Goal: Task Accomplishment & Management: Use online tool/utility

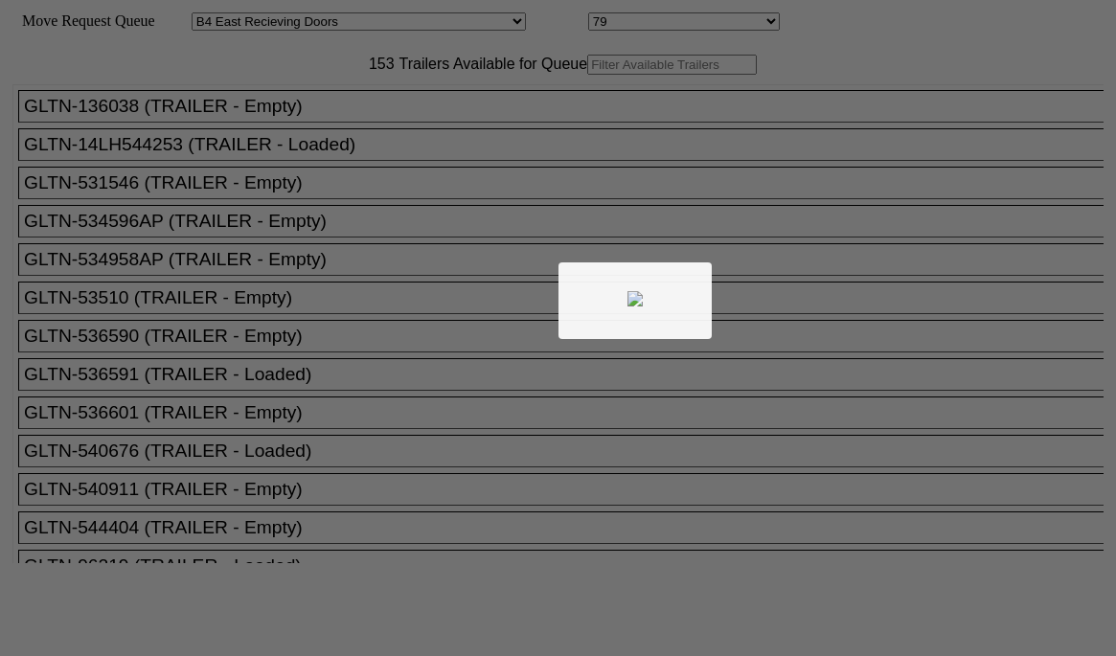
select select "527"
select select "8135"
drag, startPoint x: 0, startPoint y: 0, endPoint x: 353, endPoint y: 97, distance: 365.6
click at [353, 97] on div at bounding box center [558, 328] width 1116 height 656
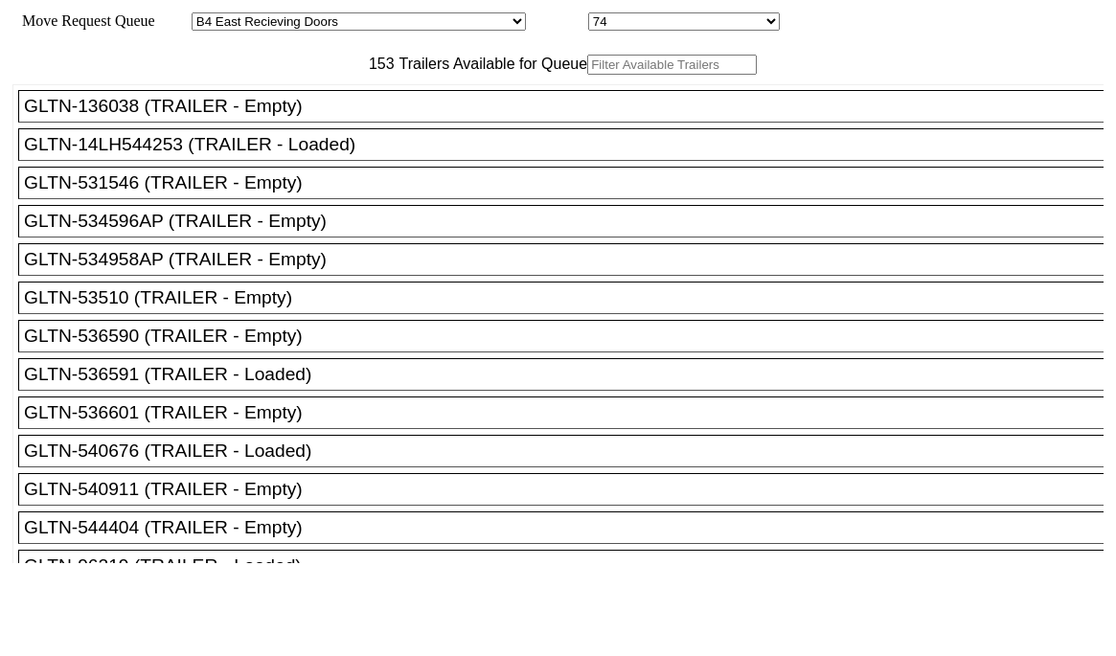
click at [587, 75] on input "text" at bounding box center [672, 65] width 170 height 20
paste input "TA218259"
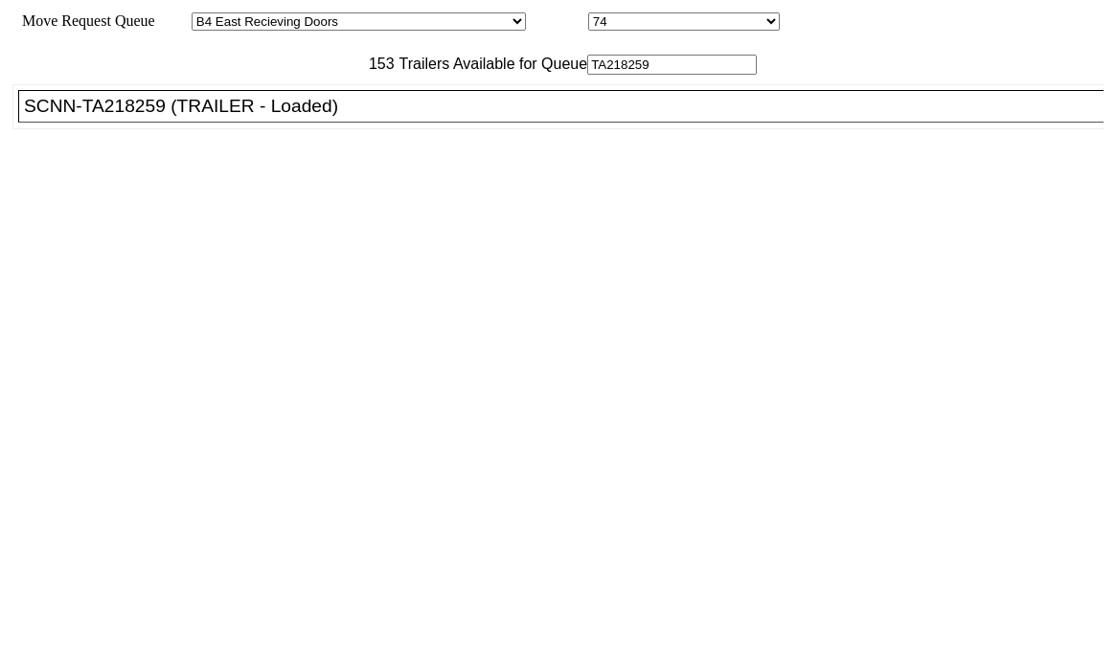
type input "TA218259"
click at [309, 117] on div "SCNN-TA218259 (TRAILER - Loaded)" at bounding box center [569, 106] width 1091 height 21
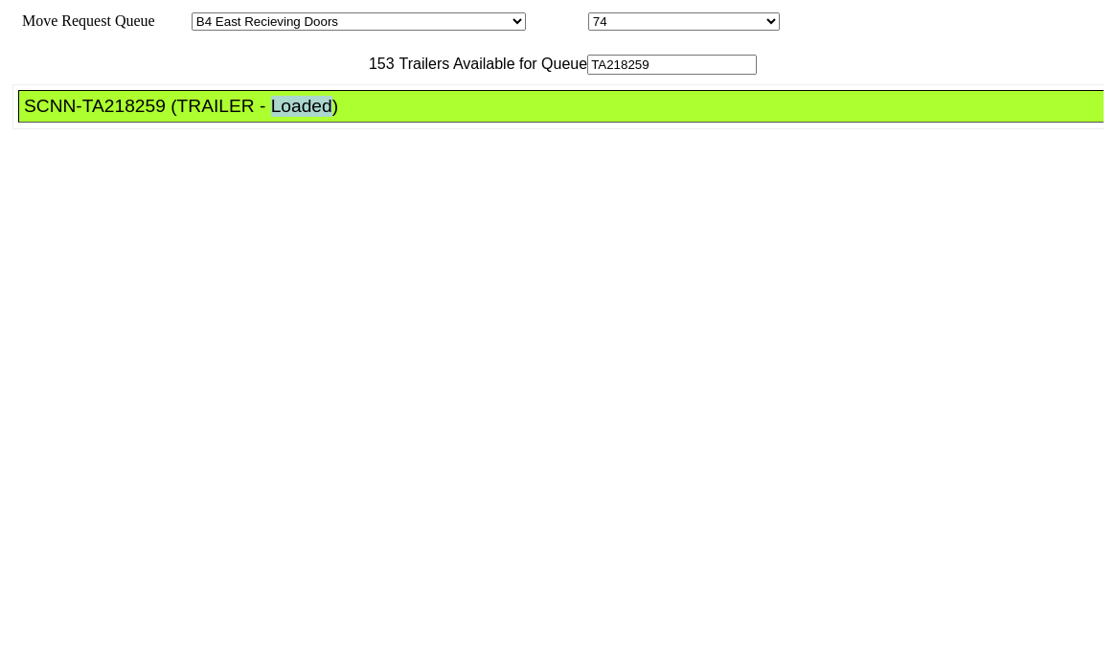
click at [309, 117] on div "SCNN-TA218259 (TRAILER - Loaded)" at bounding box center [569, 106] width 1091 height 21
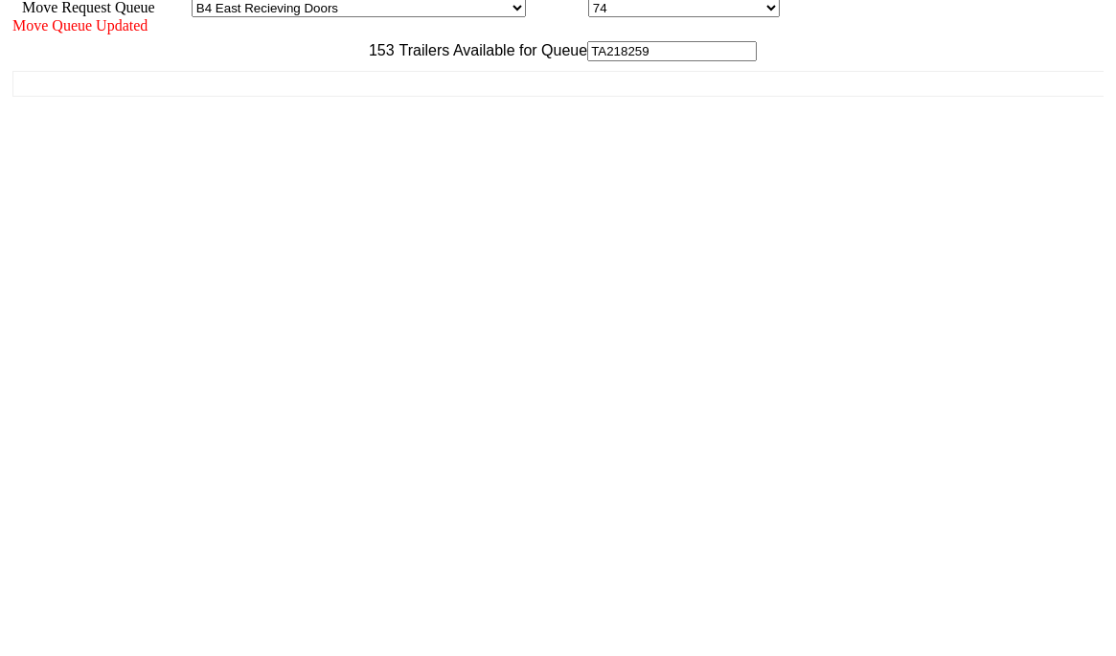
scroll to position [17, 0]
